Goal: Transaction & Acquisition: Purchase product/service

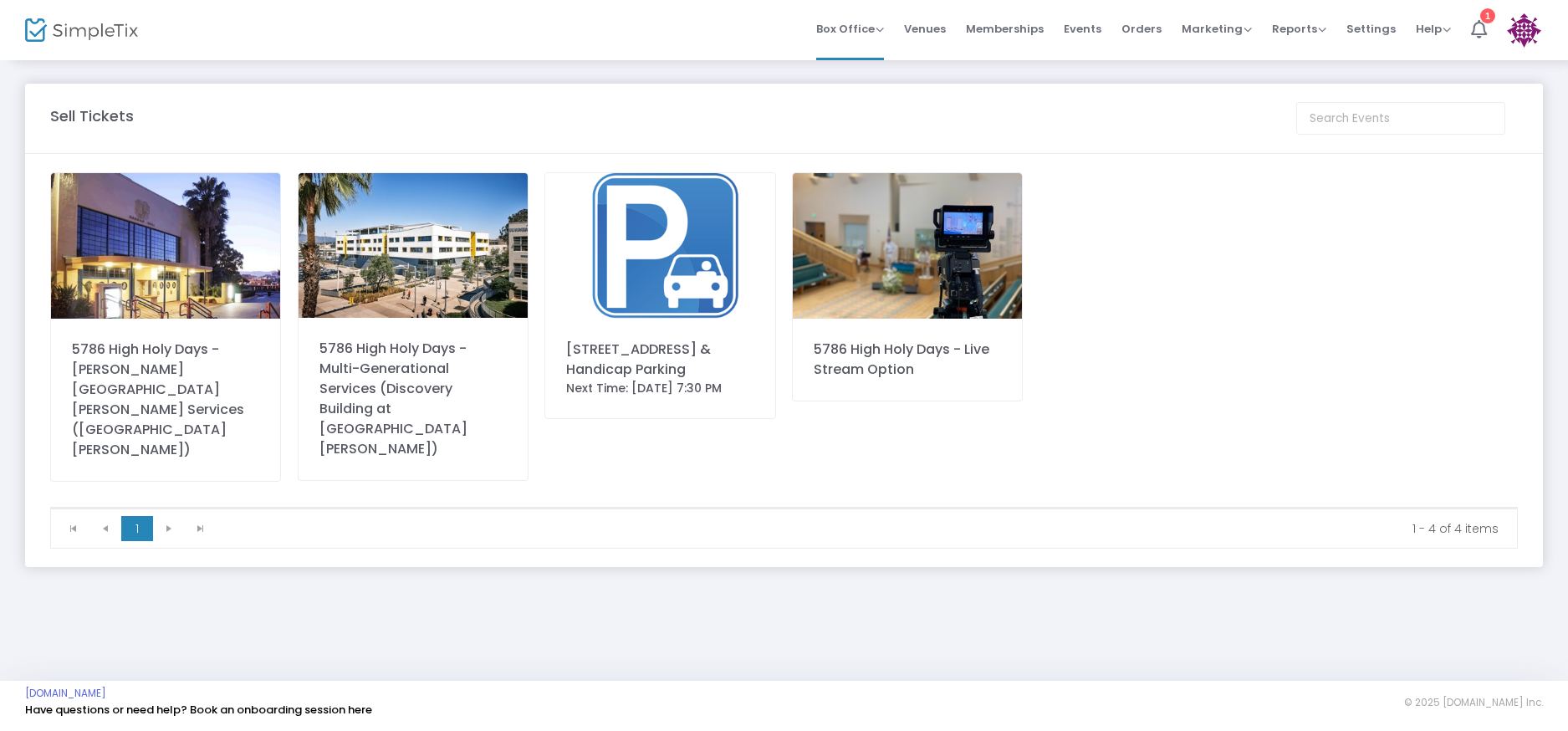
click at [249, 265] on img at bounding box center [166, 246] width 229 height 146
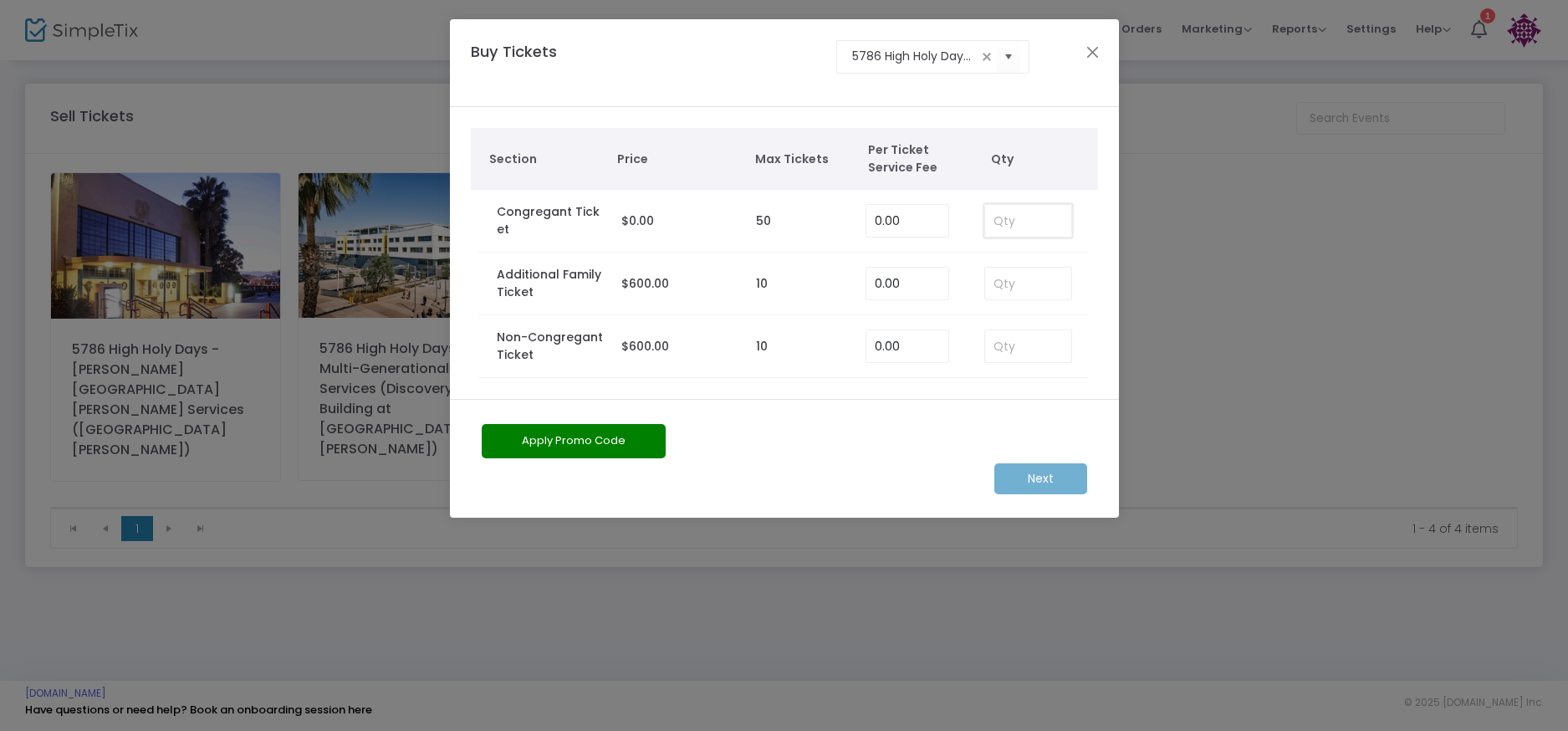
click at [1009, 217] on input at bounding box center [1029, 221] width 87 height 32
type input "5"
click at [1067, 483] on m-button "Next" at bounding box center [1040, 479] width 93 height 31
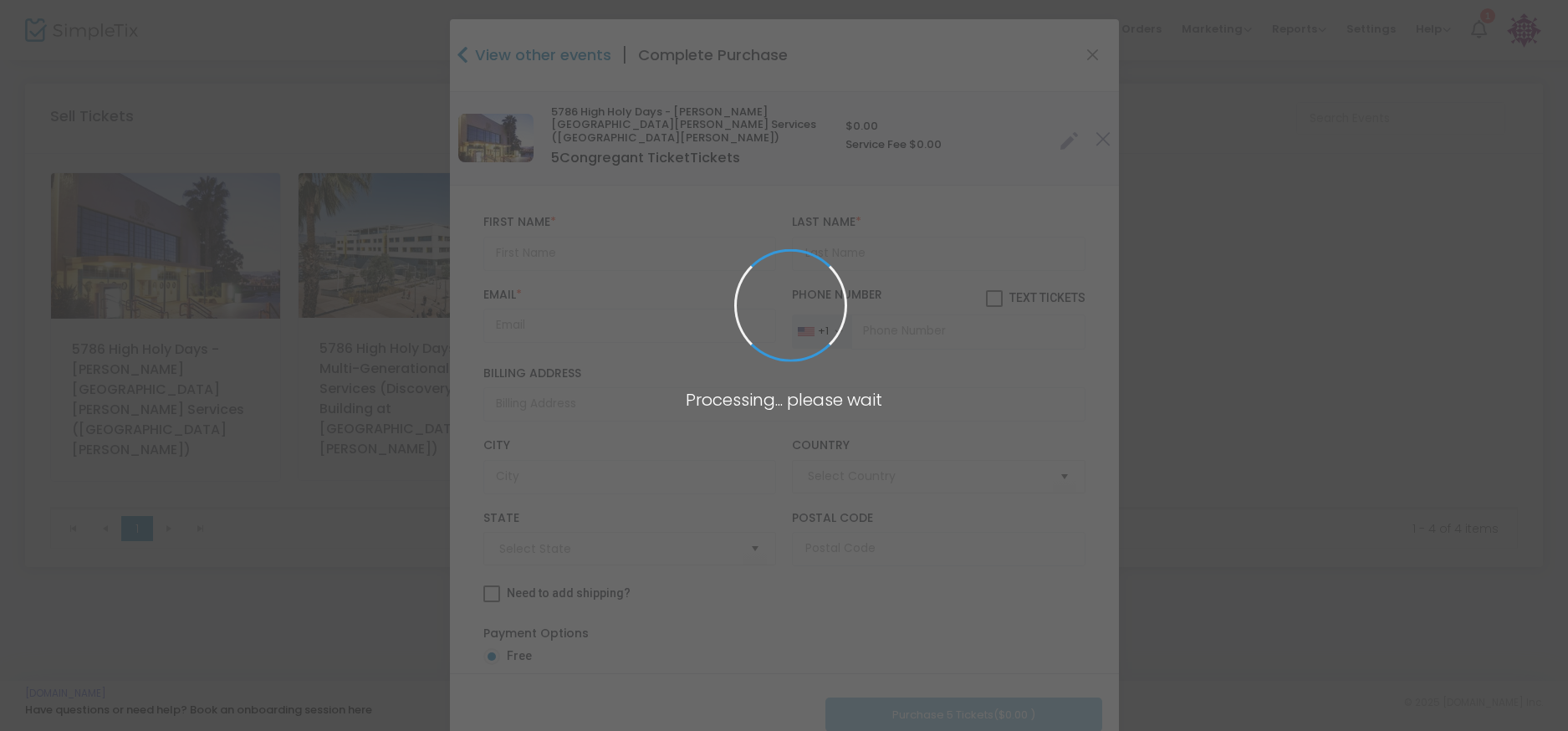
type input "[GEOGRAPHIC_DATA]"
type input "[US_STATE]"
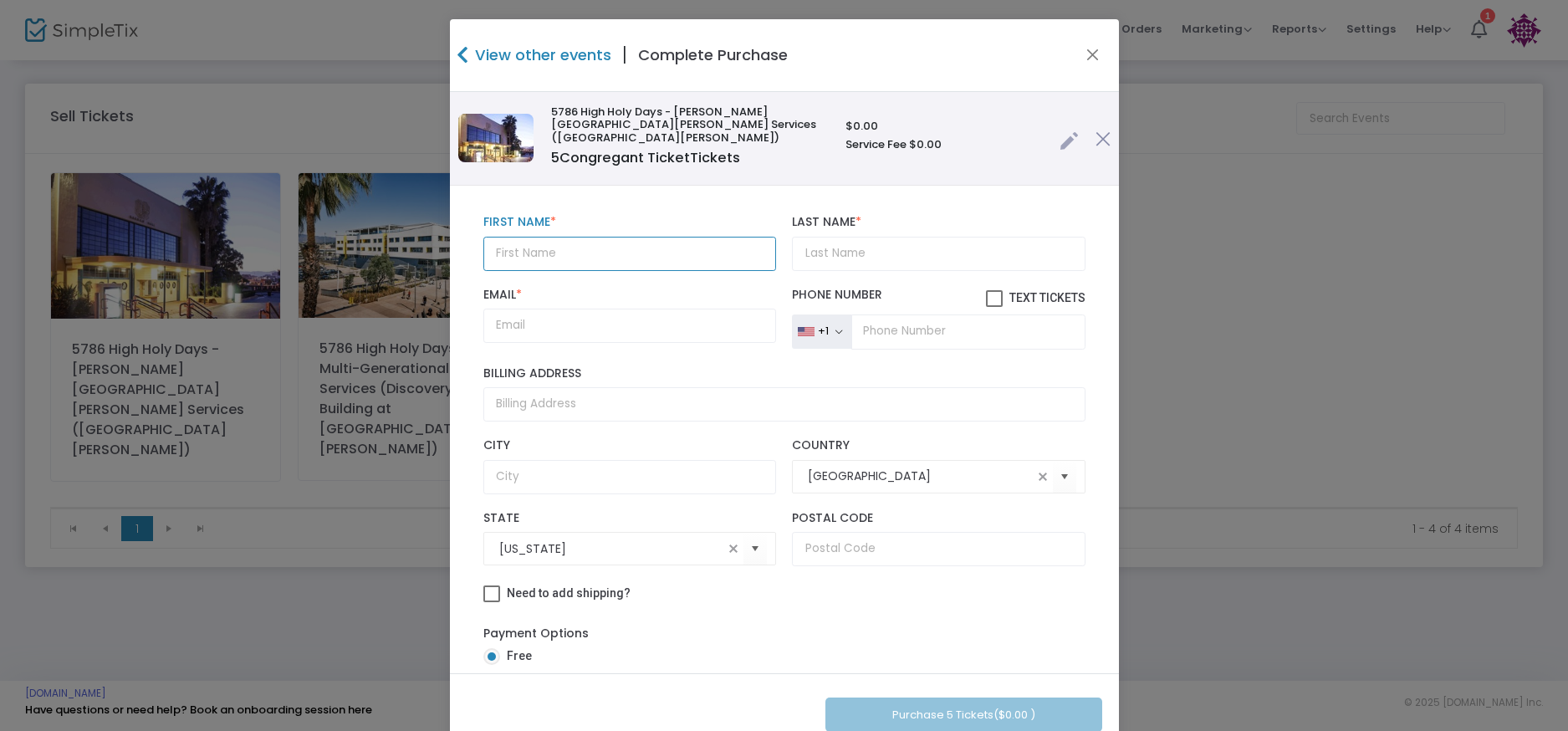
click at [589, 237] on input "text" at bounding box center [630, 254] width 293 height 34
type input "[PERSON_NAME]"
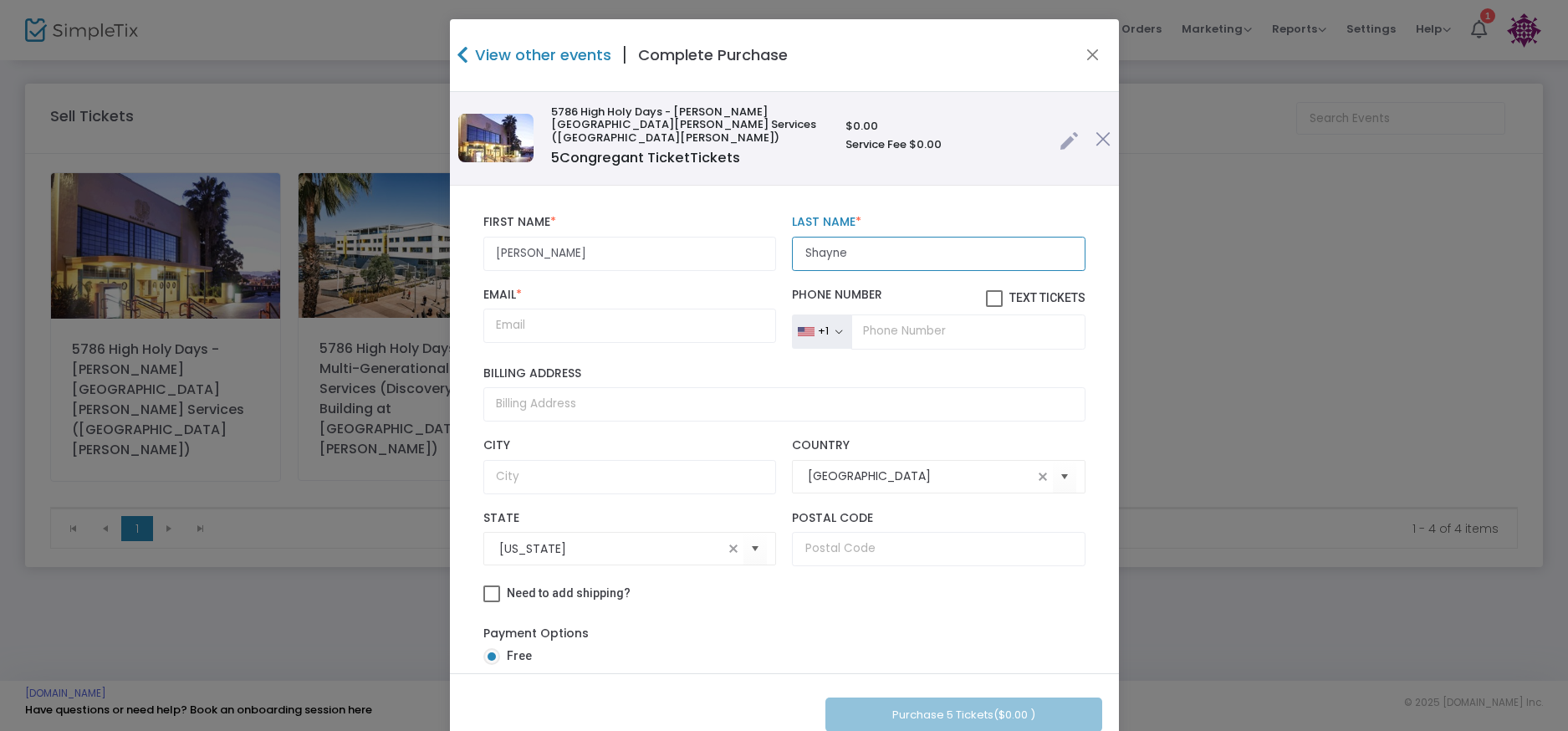
type input "Shayne"
click at [630, 326] on input "Email *" at bounding box center [630, 326] width 293 height 34
paste input "[PERSON_NAME][EMAIL_ADDRESS][DOMAIN_NAME]"
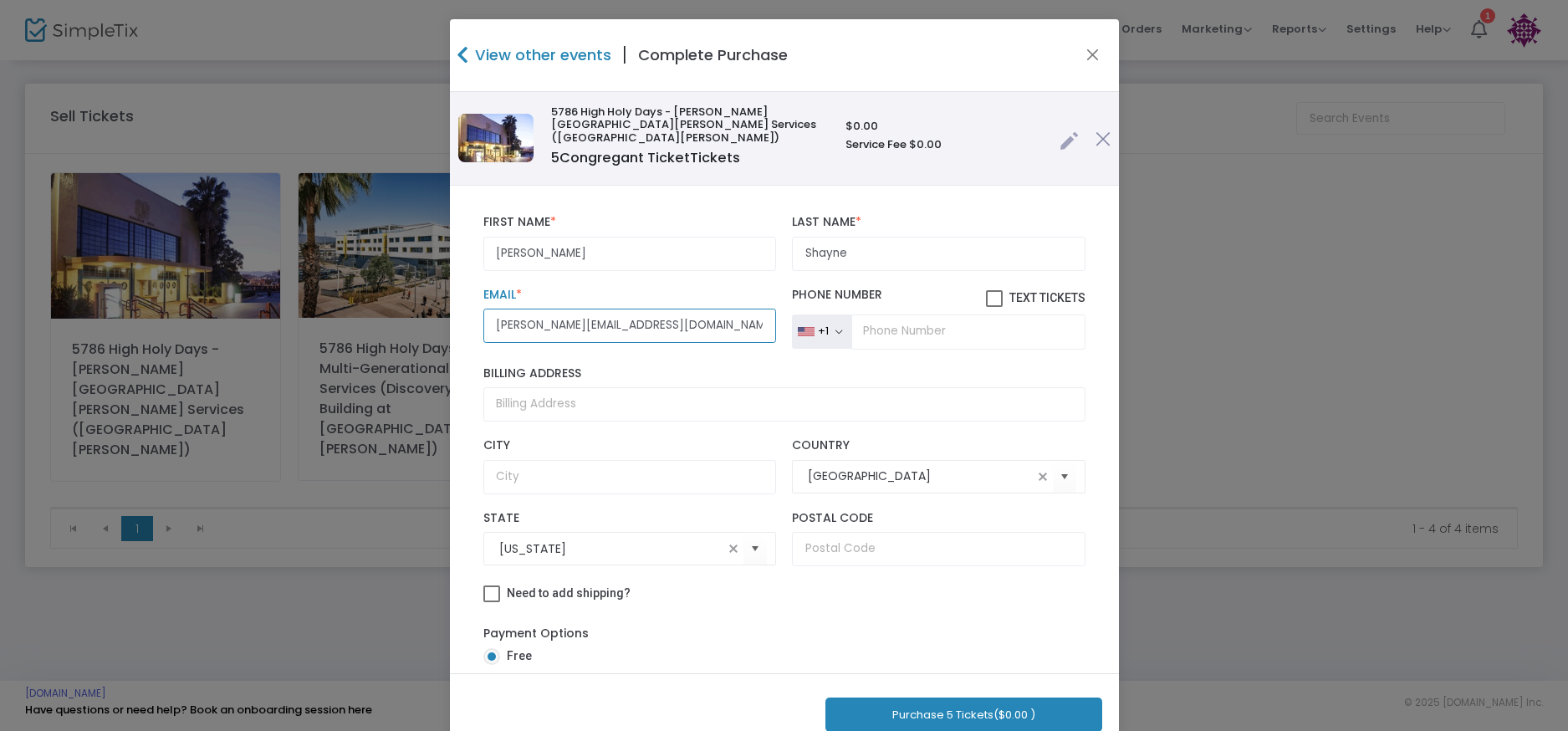
type input "[PERSON_NAME][EMAIL_ADDRESS][DOMAIN_NAME]"
click at [939, 324] on input "tel" at bounding box center [967, 332] width 234 height 35
click at [940, 324] on input "tel" at bounding box center [967, 332] width 234 height 35
paste input "[PHONE_NUMBER]"
type input "[PHONE_NUMBER]"
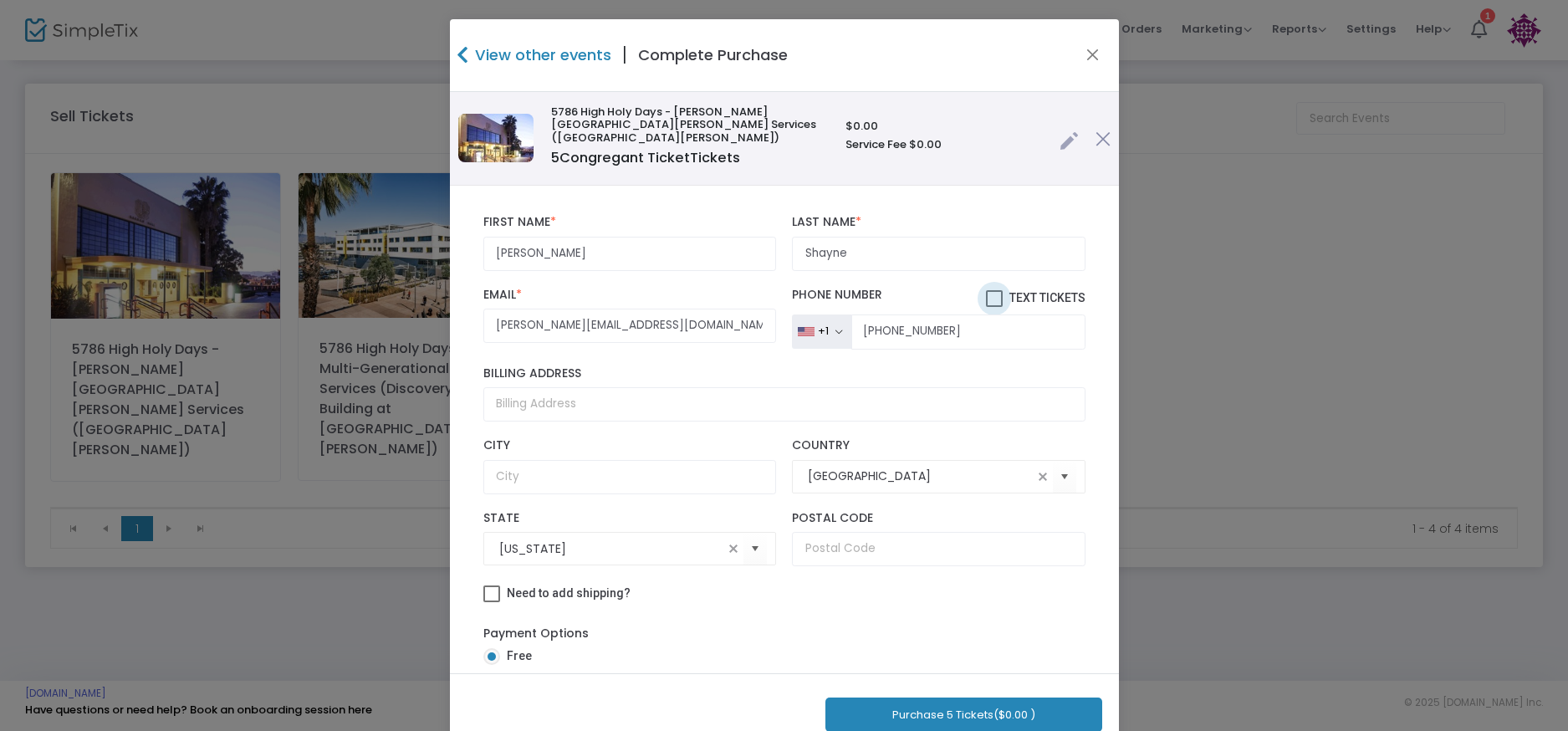
click at [986, 290] on span at bounding box center [995, 299] width 17 height 17
click at [993, 307] on input "Text Tickets" at bounding box center [993, 307] width 1 height 1
checkbox input "true"
click at [926, 716] on button "Purchase 5 Tickets ($0.00 )" at bounding box center [964, 715] width 277 height 34
